Goal: Task Accomplishment & Management: Complete application form

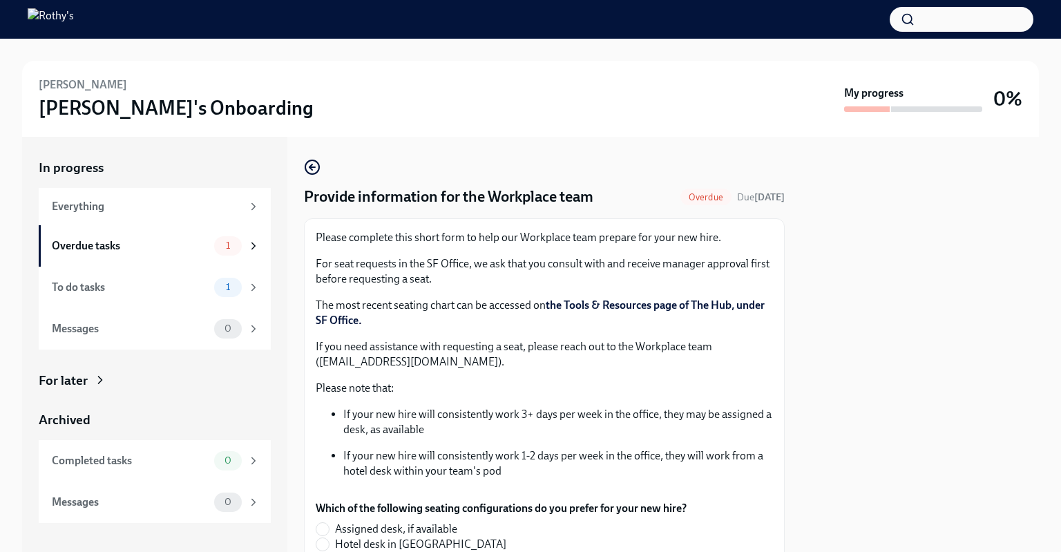
click at [665, 306] on link "the Tools & Resources page of The Hub, under SF Office." at bounding box center [540, 312] width 449 height 28
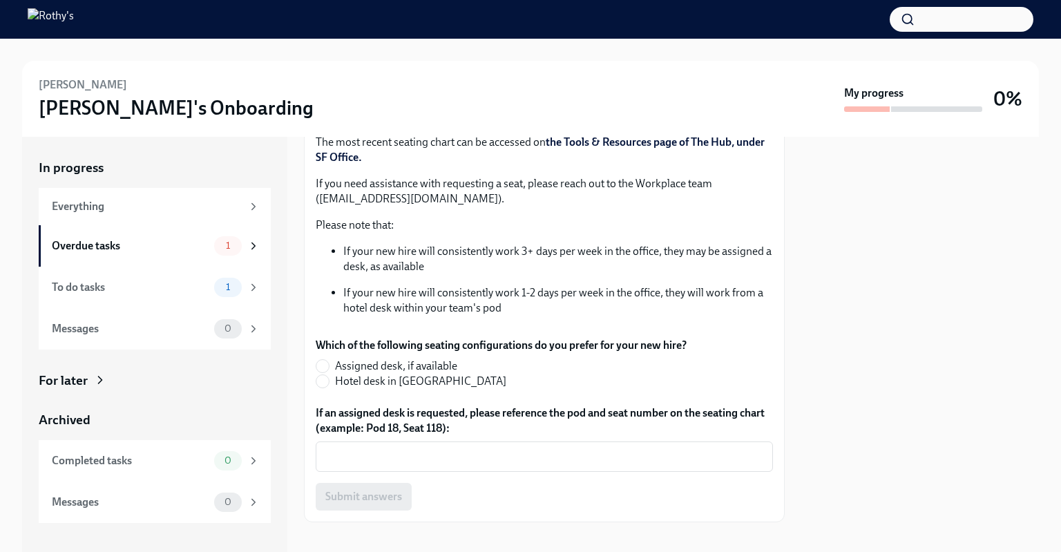
scroll to position [177, 0]
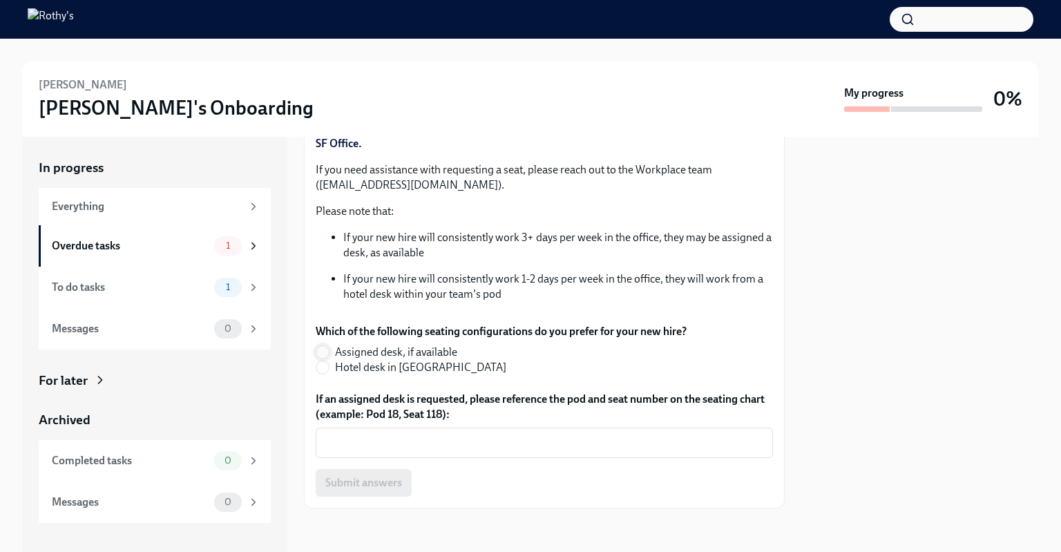
click at [327, 353] on input "Assigned desk, if available" at bounding box center [322, 352] width 12 height 12
radio input "true"
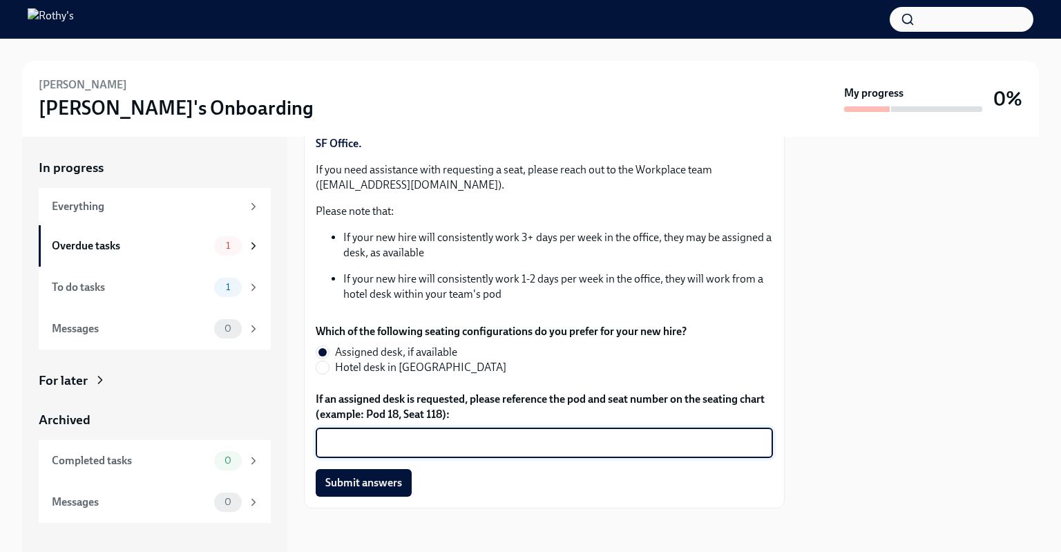
click at [435, 438] on textarea "If an assigned desk is requested, please reference the pod and seat number on t…" at bounding box center [544, 443] width 441 height 17
type textarea "Pod 3, Seat 61"
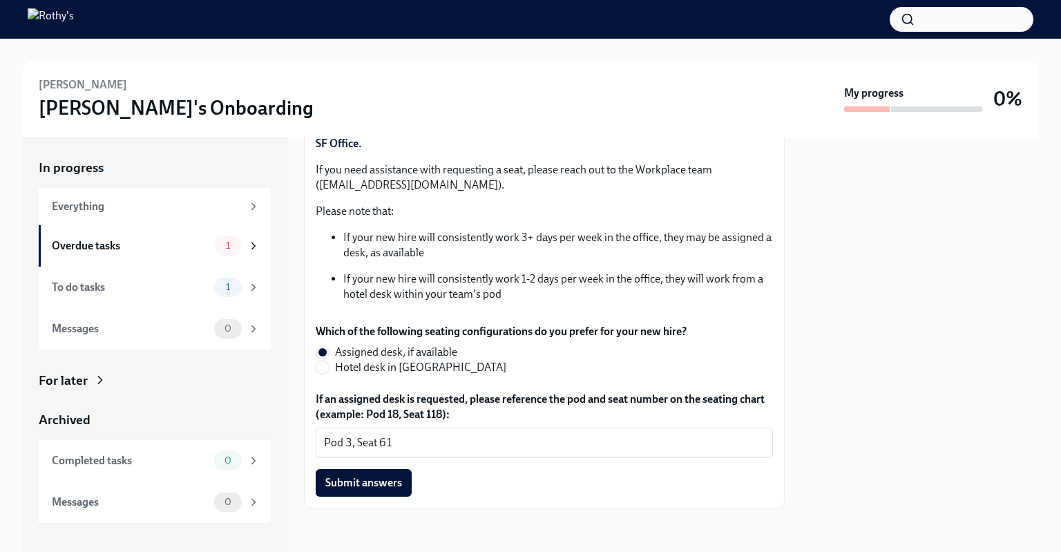
click at [975, 311] on div at bounding box center [920, 344] width 238 height 415
click at [367, 478] on span "Submit answers" at bounding box center [363, 483] width 77 height 14
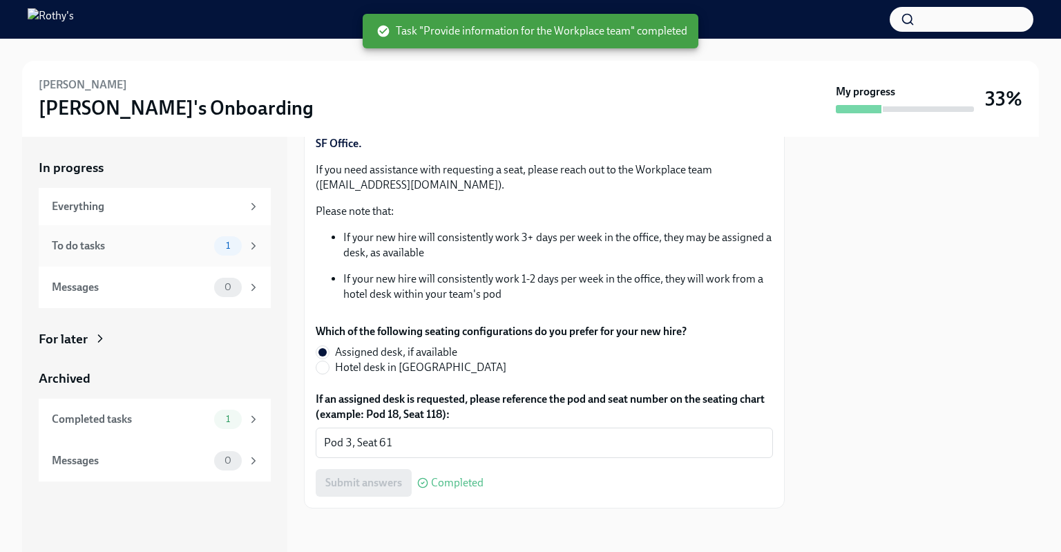
click at [189, 245] on div "To do tasks" at bounding box center [130, 245] width 157 height 15
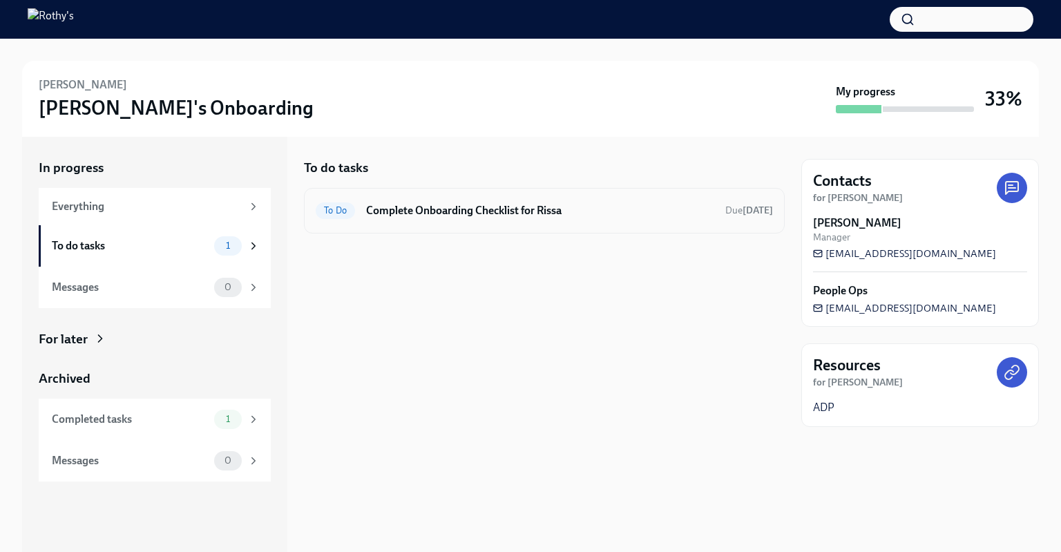
click at [561, 214] on h6 "Complete Onboarding Checklist for Rissa" at bounding box center [540, 210] width 348 height 15
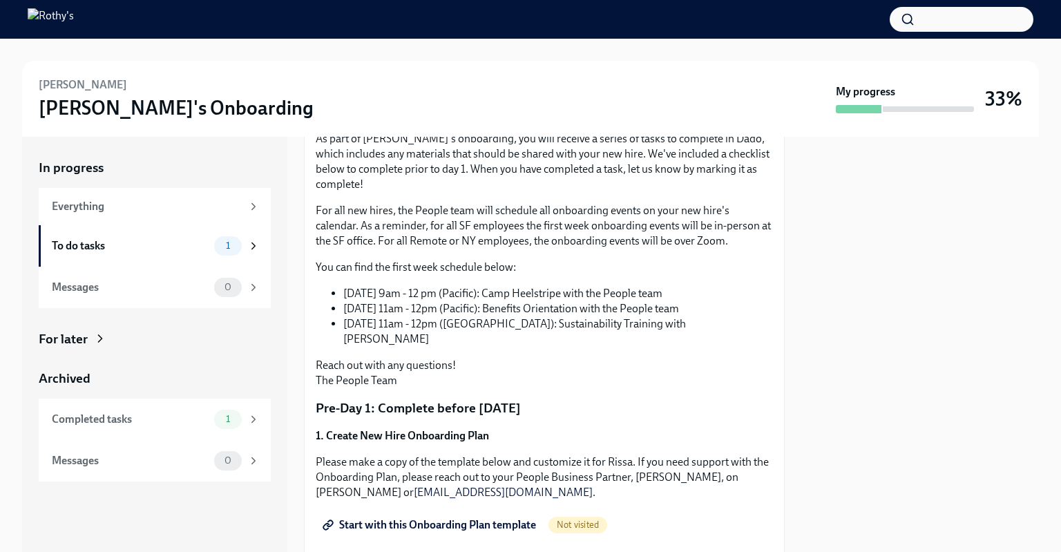
scroll to position [138, 0]
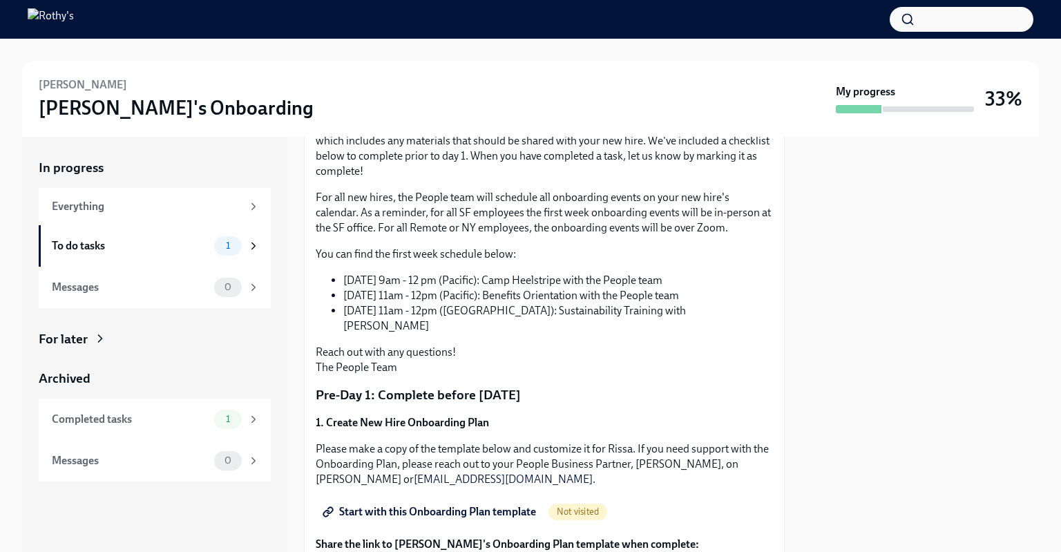
drag, startPoint x: 715, startPoint y: 298, endPoint x: 313, endPoint y: 285, distance: 402.3
click at [515, 314] on li "[DATE] 11am - 12pm ([GEOGRAPHIC_DATA]): Sustainability Training with [PERSON_NA…" at bounding box center [558, 318] width 430 height 30
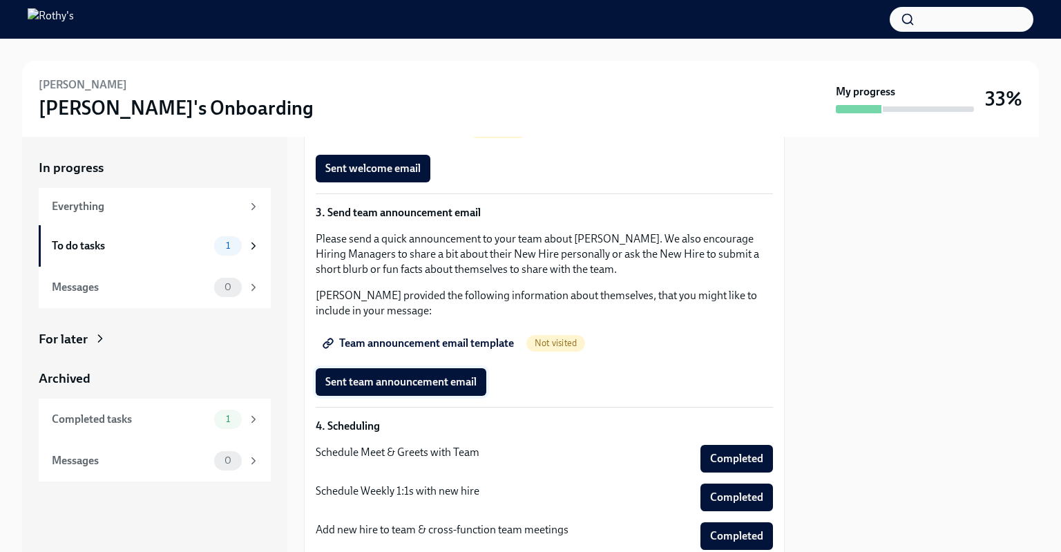
scroll to position [691, 0]
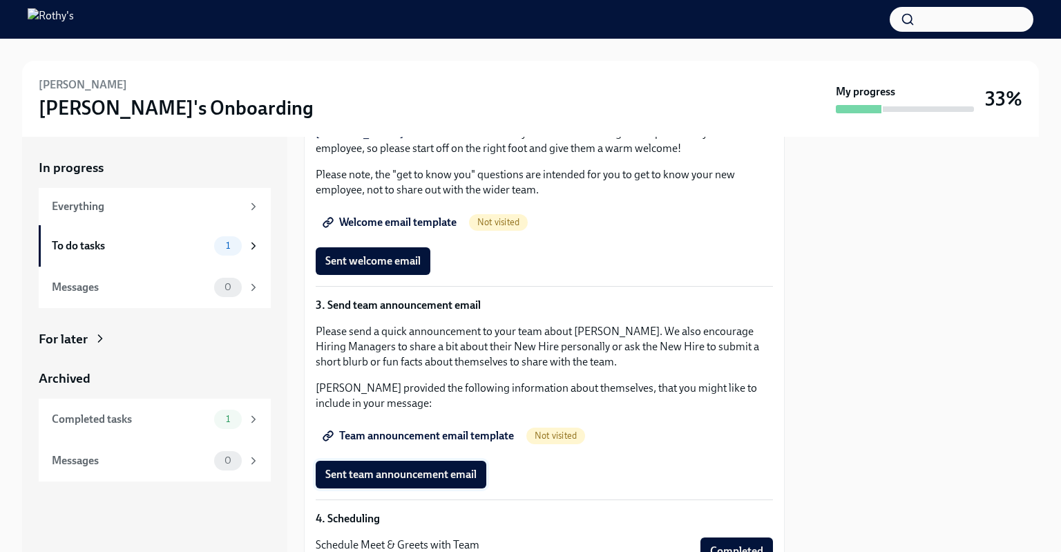
click at [450, 466] on button "Sent team announcement email" at bounding box center [401, 475] width 171 height 28
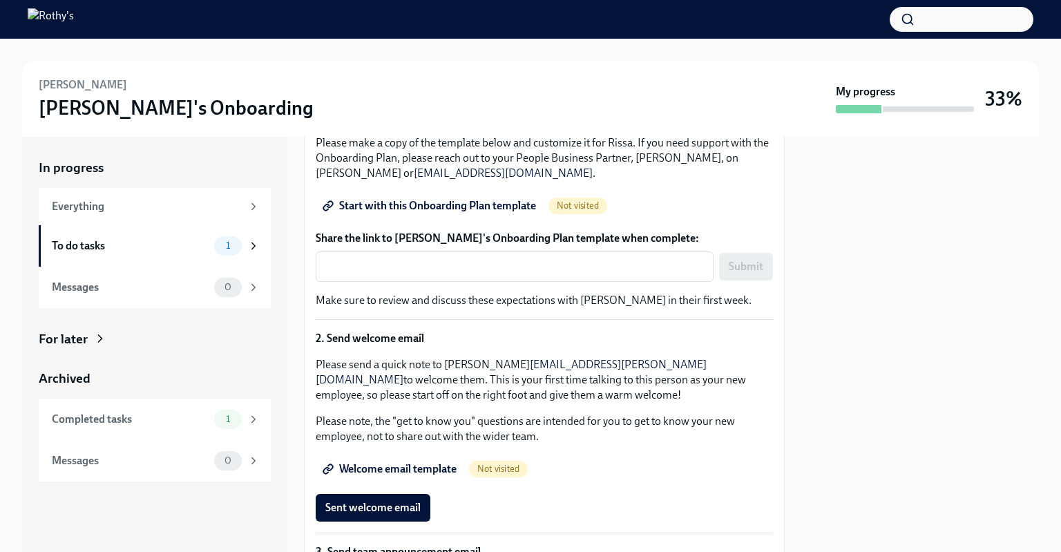
scroll to position [484, 0]
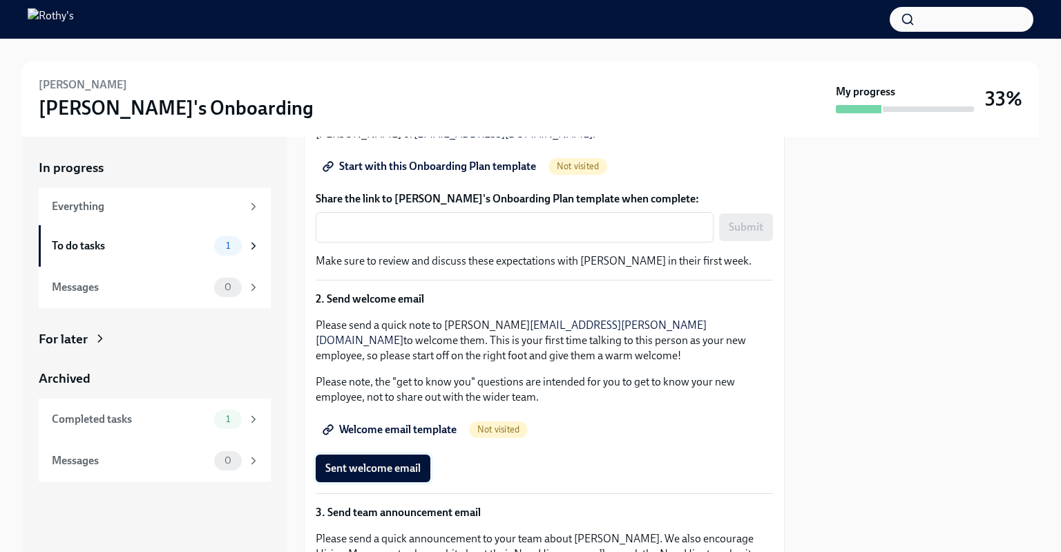
click at [389, 461] on span "Sent welcome email" at bounding box center [372, 468] width 95 height 14
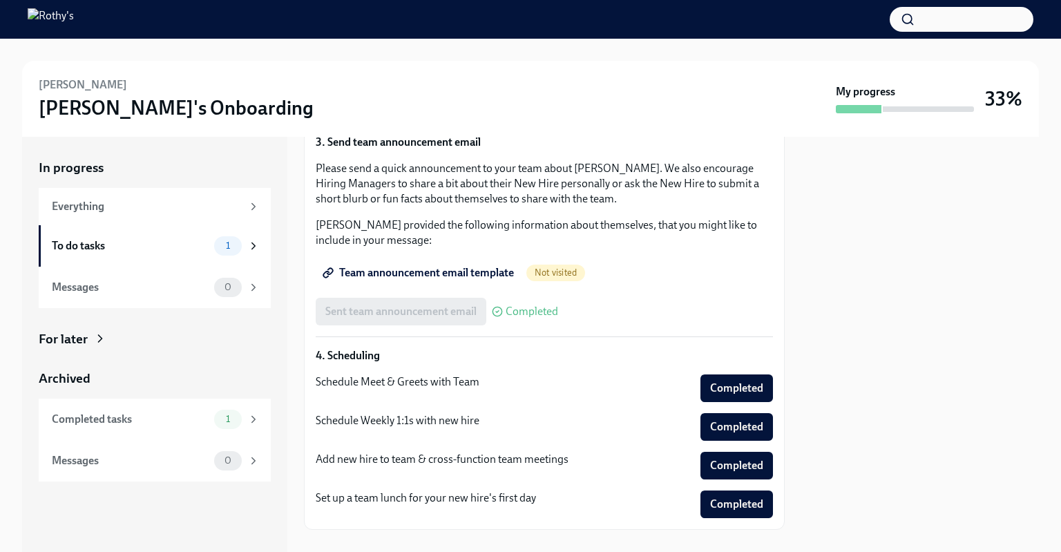
scroll to position [859, 0]
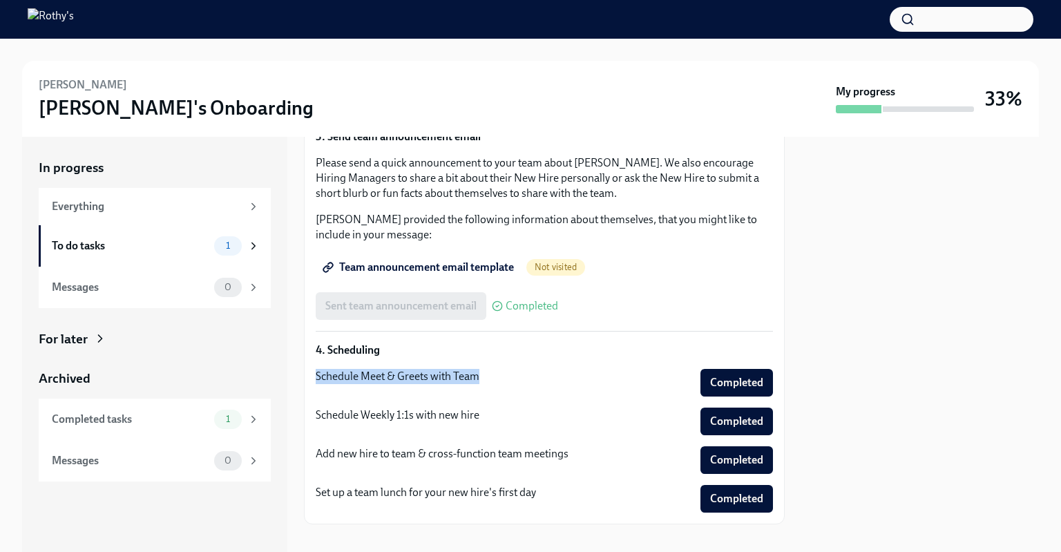
drag, startPoint x: 488, startPoint y: 363, endPoint x: 303, endPoint y: 354, distance: 184.7
click at [303, 354] on div "In progress Everything To do tasks 1 Messages 0 For later Archived Completed ta…" at bounding box center [530, 344] width 1017 height 415
